Goal: Find specific page/section: Find specific page/section

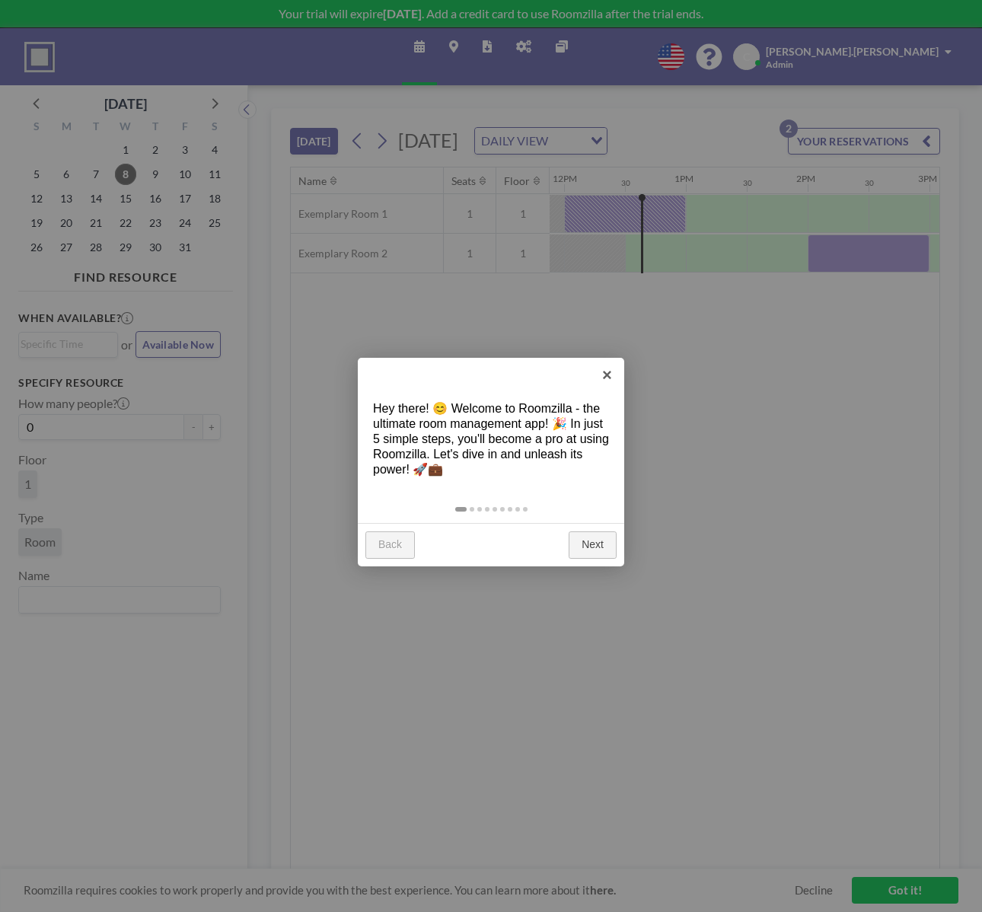
scroll to position [0, 1461]
click at [596, 546] on link "Next" at bounding box center [592, 544] width 48 height 27
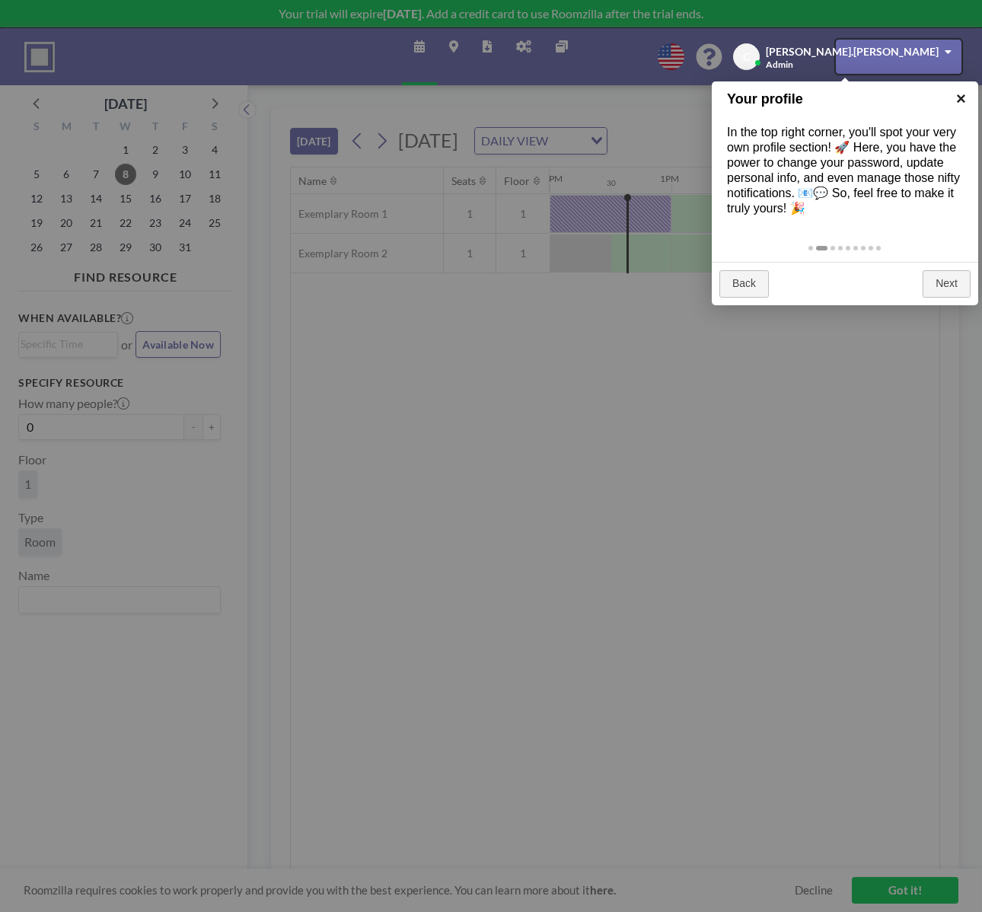
click at [959, 94] on link "×" at bounding box center [961, 98] width 34 height 34
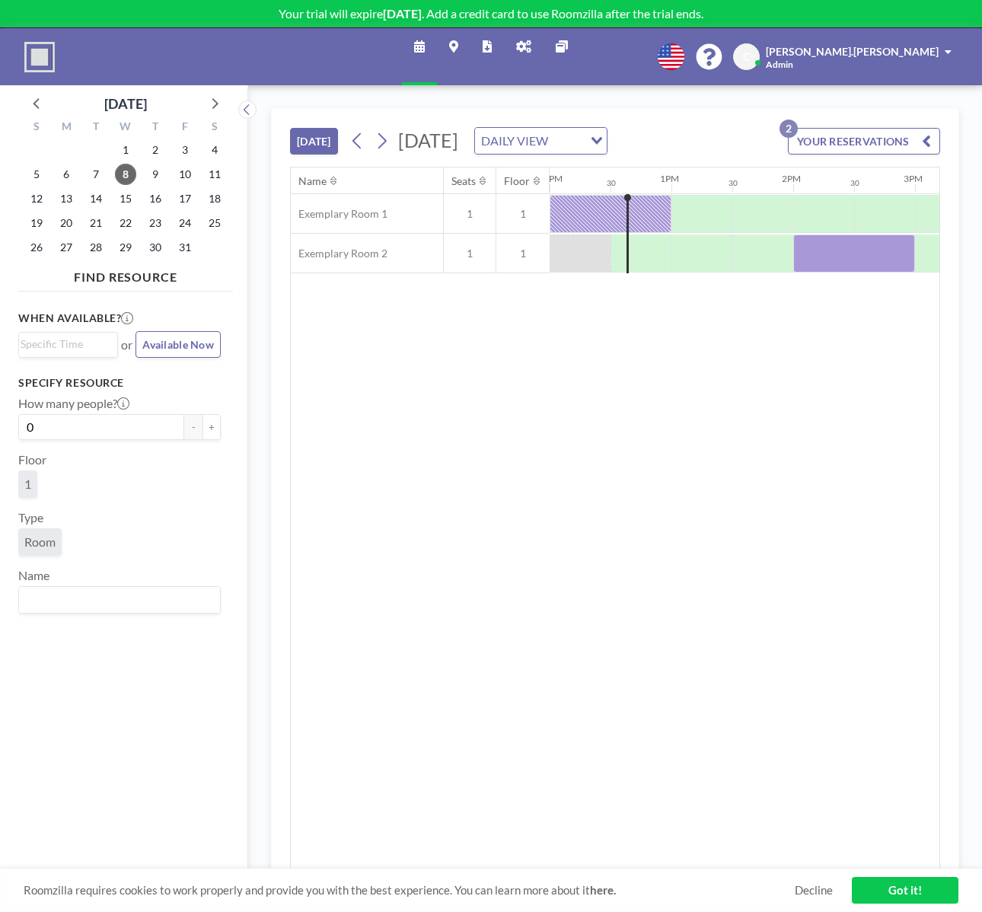
click at [903, 49] on span "[PERSON_NAME].[PERSON_NAME]" at bounding box center [852, 51] width 173 height 13
click at [422, 359] on div "Name Seats Floor 12AM 30 1AM 30 2AM 30 3AM 30 4AM 30 5AM 30 6AM 30 7AM 30 8AM 3…" at bounding box center [615, 518] width 648 height 702
drag, startPoint x: 570, startPoint y: 568, endPoint x: 440, endPoint y: 549, distance: 131.5
click at [571, 568] on div "Name Seats Floor 12AM 30 1AM 30 2AM 30 3AM 30 4AM 30 5AM 30 6AM 30 7AM 30 8AM 3…" at bounding box center [615, 518] width 648 height 702
click at [35, 53] on img at bounding box center [39, 57] width 30 height 30
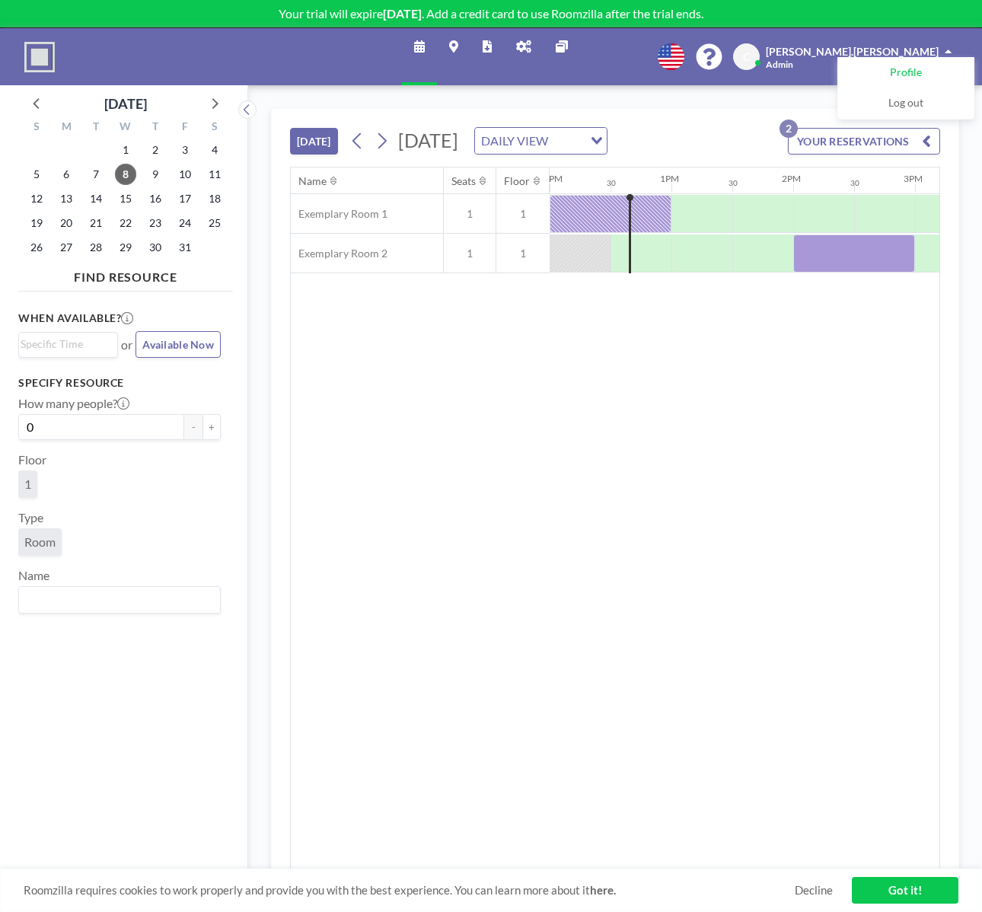
click at [934, 75] on link "Profile" at bounding box center [905, 73] width 135 height 30
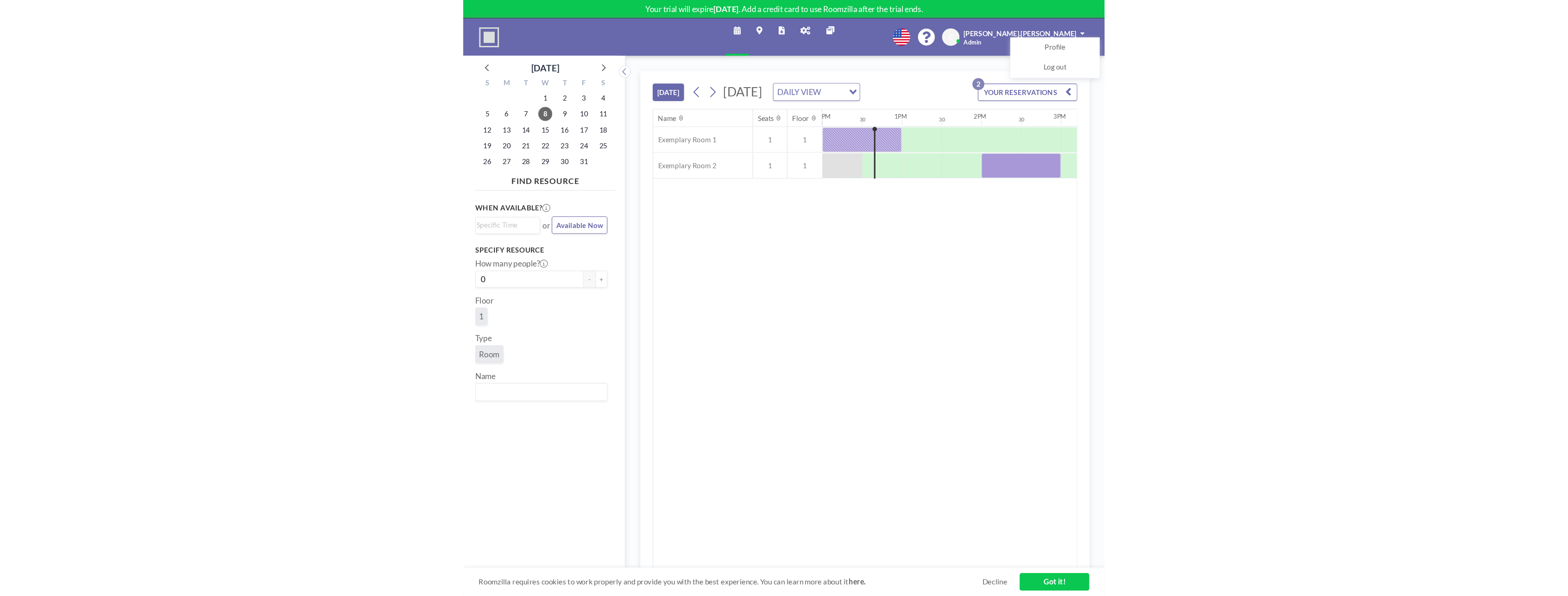
scroll to position [0, 572]
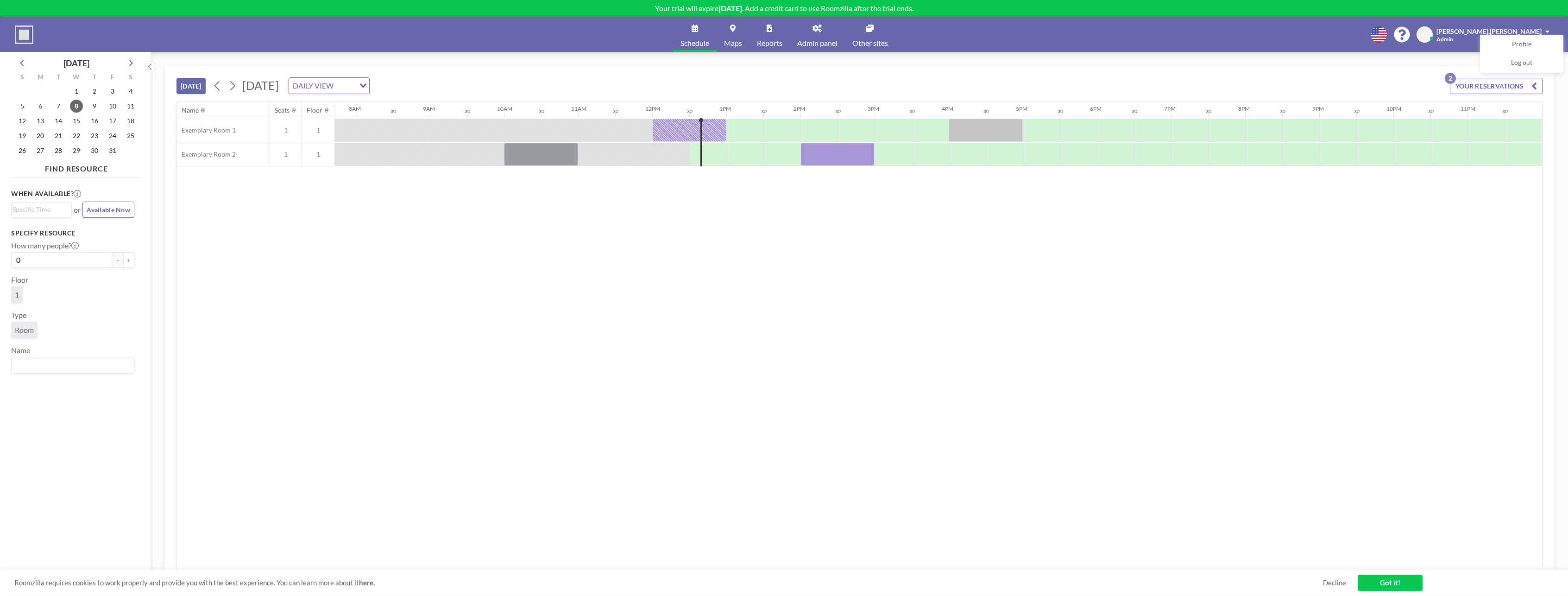
click at [597, 36] on link "Admin panel" at bounding box center [817, 34] width 55 height 35
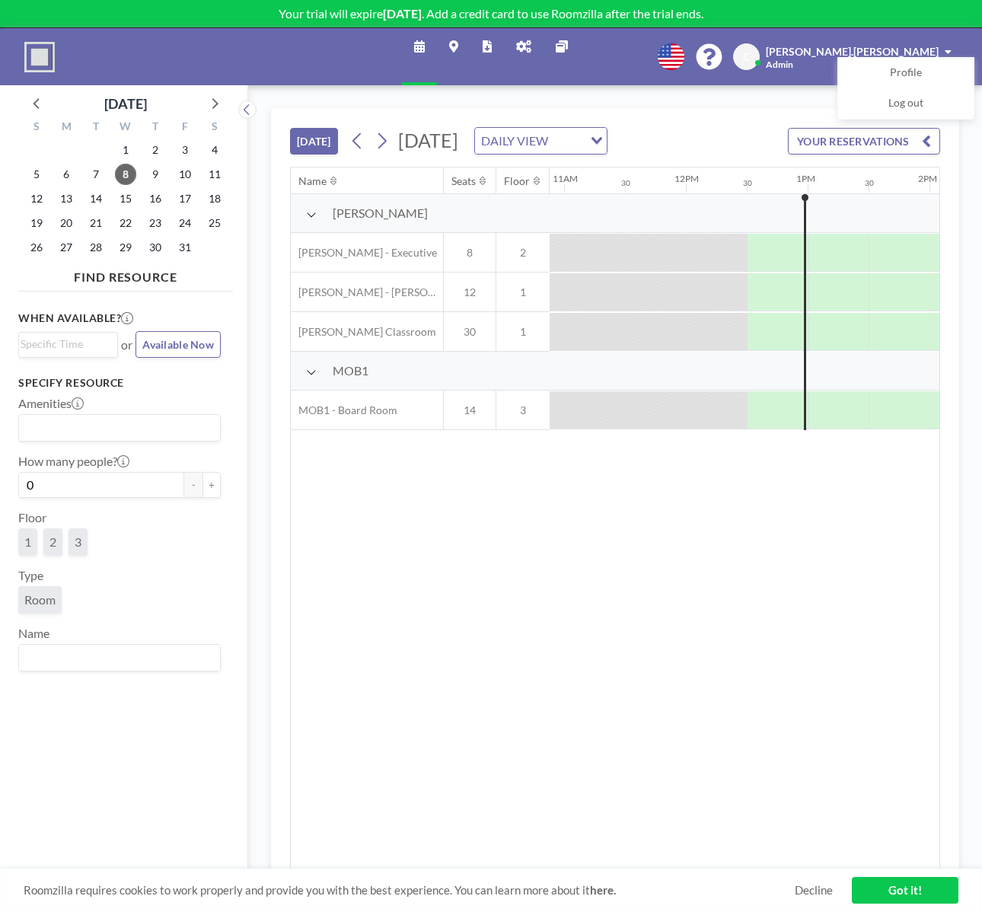
scroll to position [0, 1461]
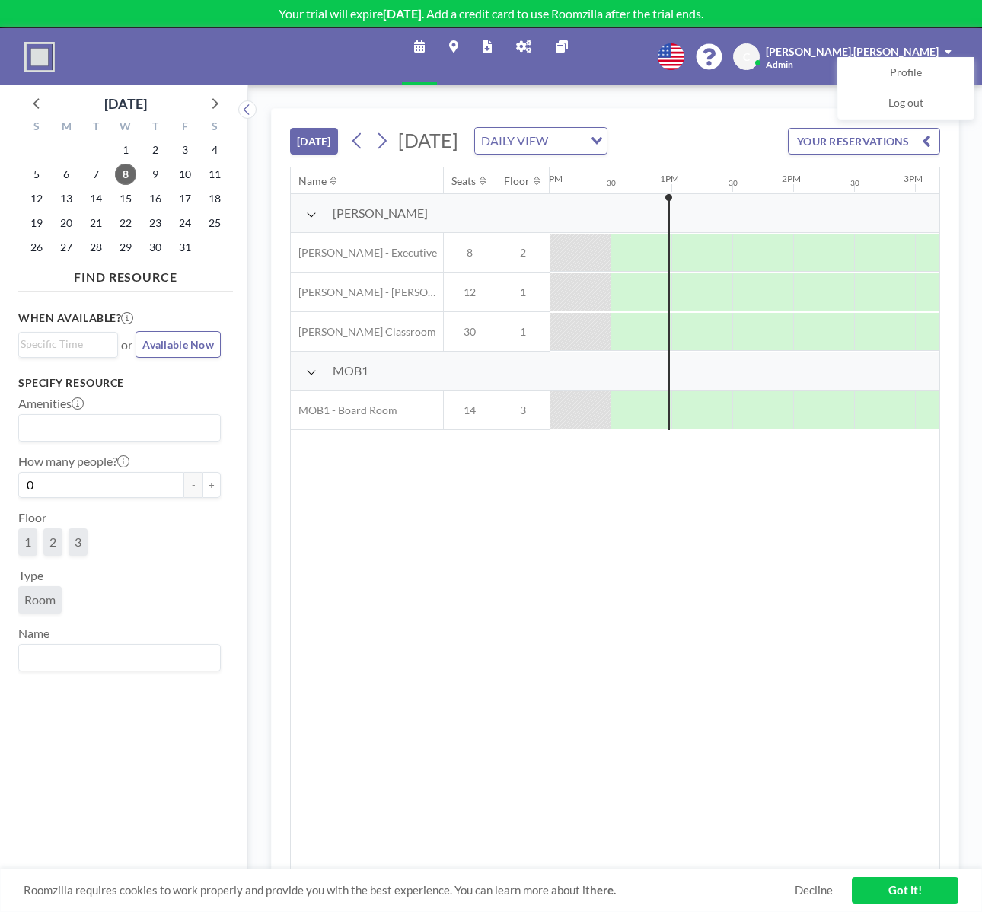
click at [451, 46] on icon at bounding box center [453, 46] width 9 height 12
